Goal: Task Accomplishment & Management: Use online tool/utility

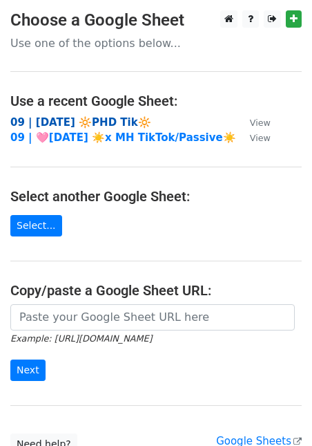
click at [88, 119] on strong "09 | [DATE] 🔆PHD Tik🔆" at bounding box center [80, 122] width 141 height 12
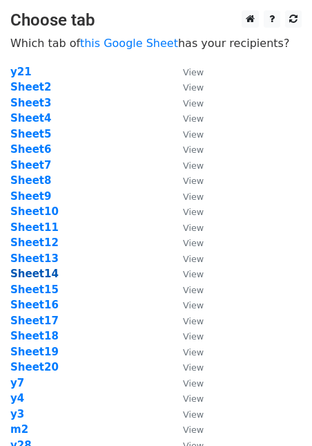
click at [45, 274] on strong "Sheet14" at bounding box center [34, 273] width 48 height 12
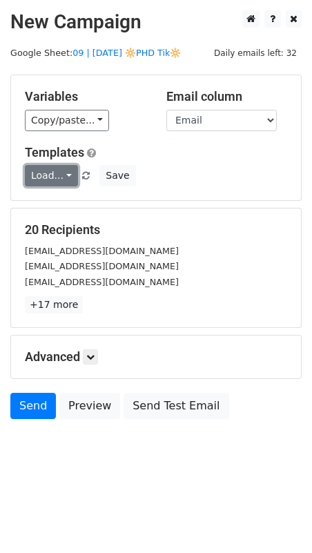
click at [44, 166] on link "Load..." at bounding box center [51, 175] width 53 height 21
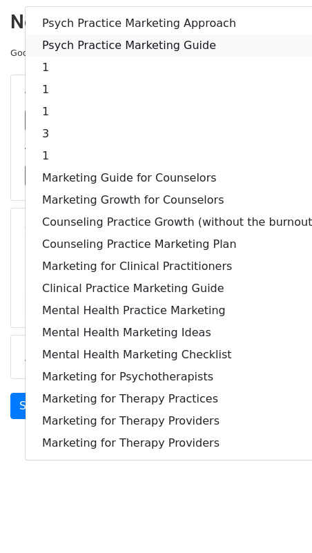
click at [96, 44] on link "Psych Practice Marketing Guide" at bounding box center [180, 46] width 308 height 22
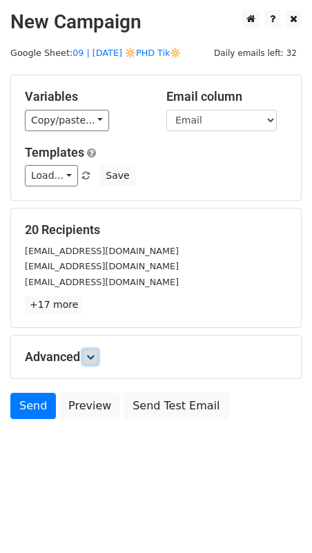
click at [87, 354] on link at bounding box center [90, 357] width 15 height 15
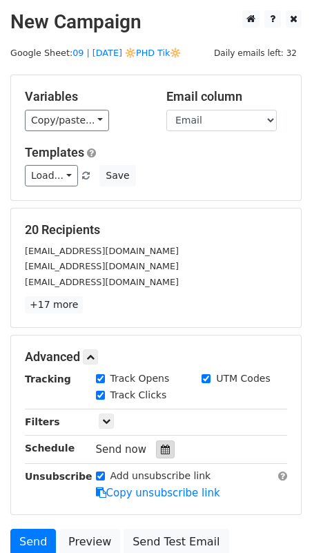
click at [164, 443] on div at bounding box center [165, 450] width 19 height 18
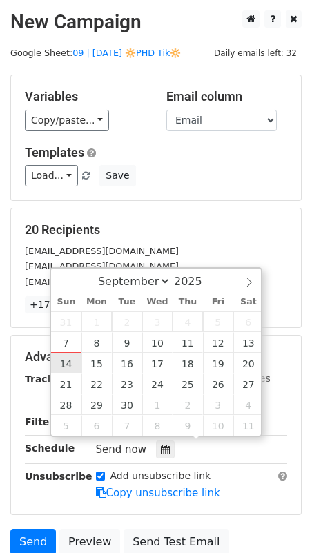
type input "[DATE] 12:00"
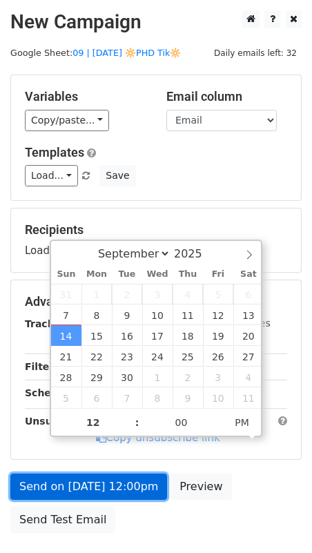
click at [93, 445] on link "Send on [DATE] 12:00pm" at bounding box center [88, 487] width 157 height 26
